Goal: Task Accomplishment & Management: Use online tool/utility

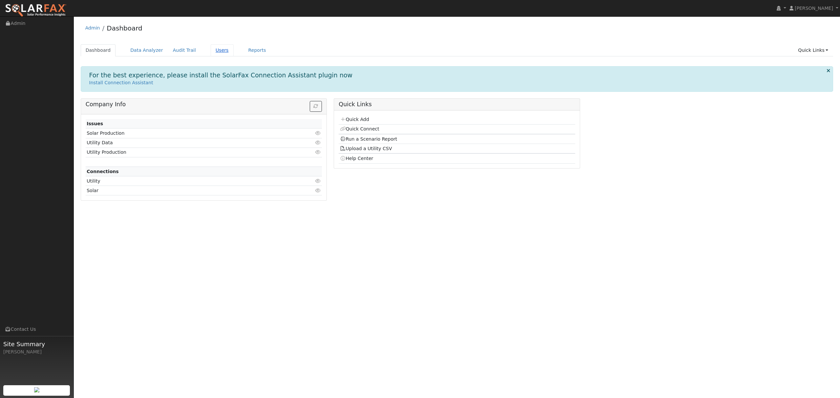
click at [212, 51] on link "Users" at bounding box center [222, 50] width 23 height 12
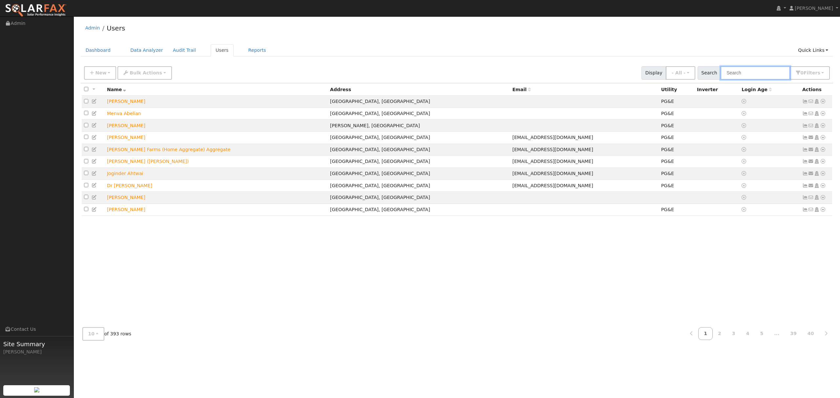
click at [754, 73] on input "text" at bounding box center [756, 72] width 70 height 13
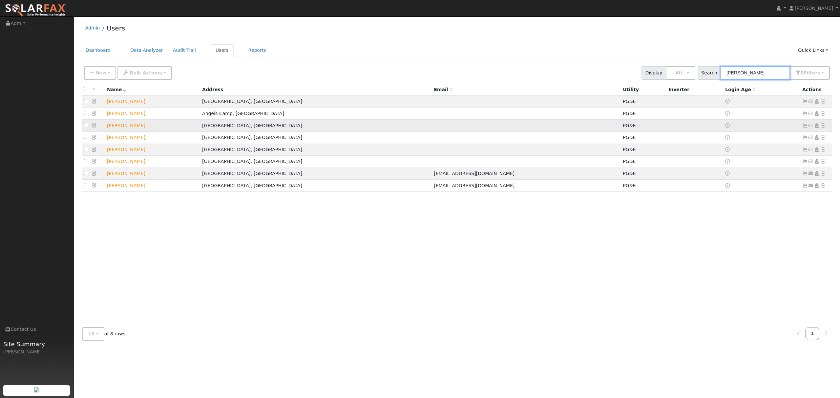
type input "[PERSON_NAME]"
click at [824, 125] on icon at bounding box center [823, 125] width 6 height 5
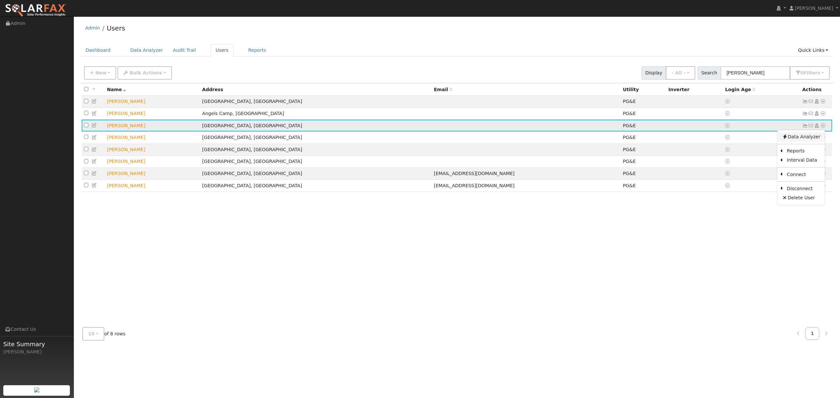
click at [811, 137] on link "Data Analyzer" at bounding box center [802, 137] width 48 height 9
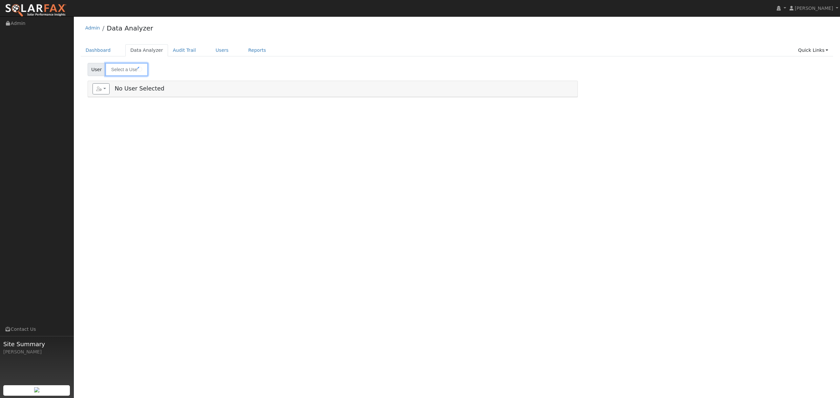
type input "[PERSON_NAME]"
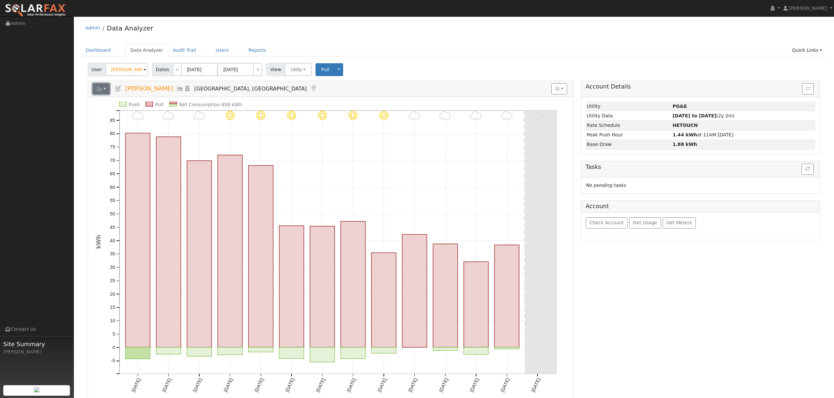
click at [105, 88] on button "button" at bounding box center [101, 88] width 17 height 11
click at [165, 119] on link "Export to CSV" at bounding box center [182, 119] width 48 height 8
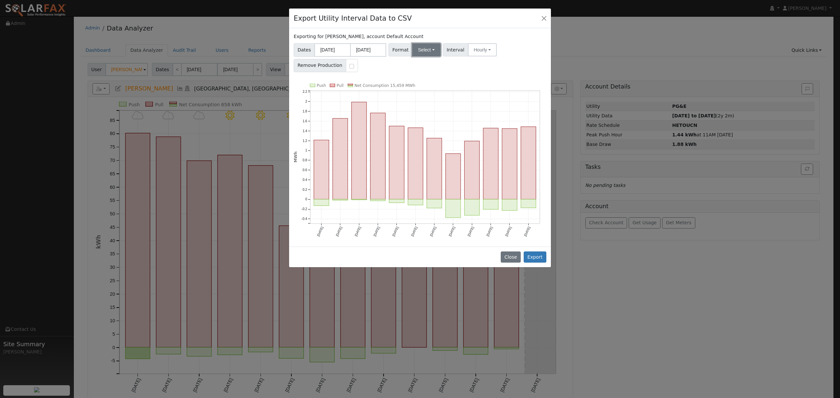
click at [431, 49] on button "Select" at bounding box center [426, 49] width 29 height 13
click at [426, 135] on link "Solargraf" at bounding box center [434, 134] width 47 height 9
click at [537, 258] on button "Export" at bounding box center [535, 257] width 23 height 11
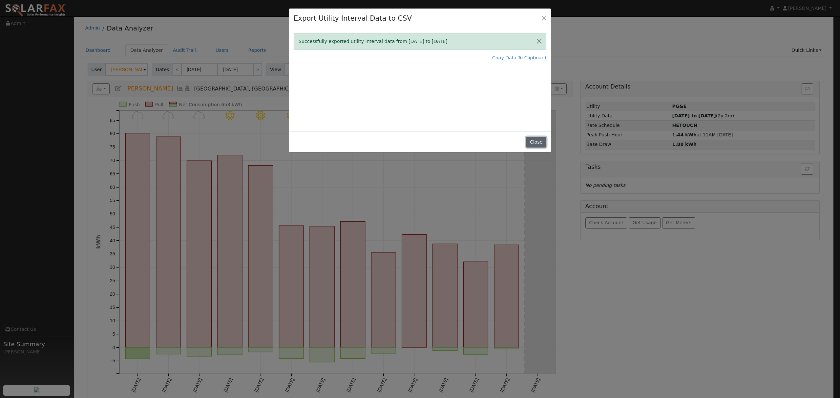
click at [534, 143] on button "Close" at bounding box center [536, 142] width 20 height 11
